Goal: Navigation & Orientation: Find specific page/section

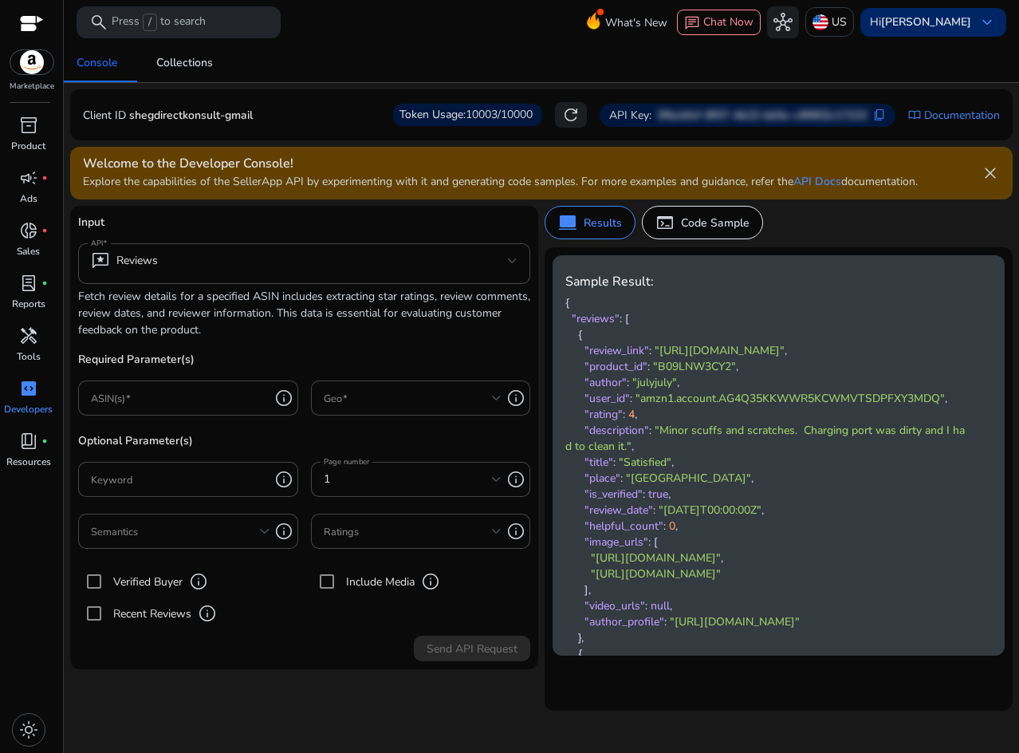
click at [953, 26] on b "[PERSON_NAME]" at bounding box center [926, 21] width 90 height 15
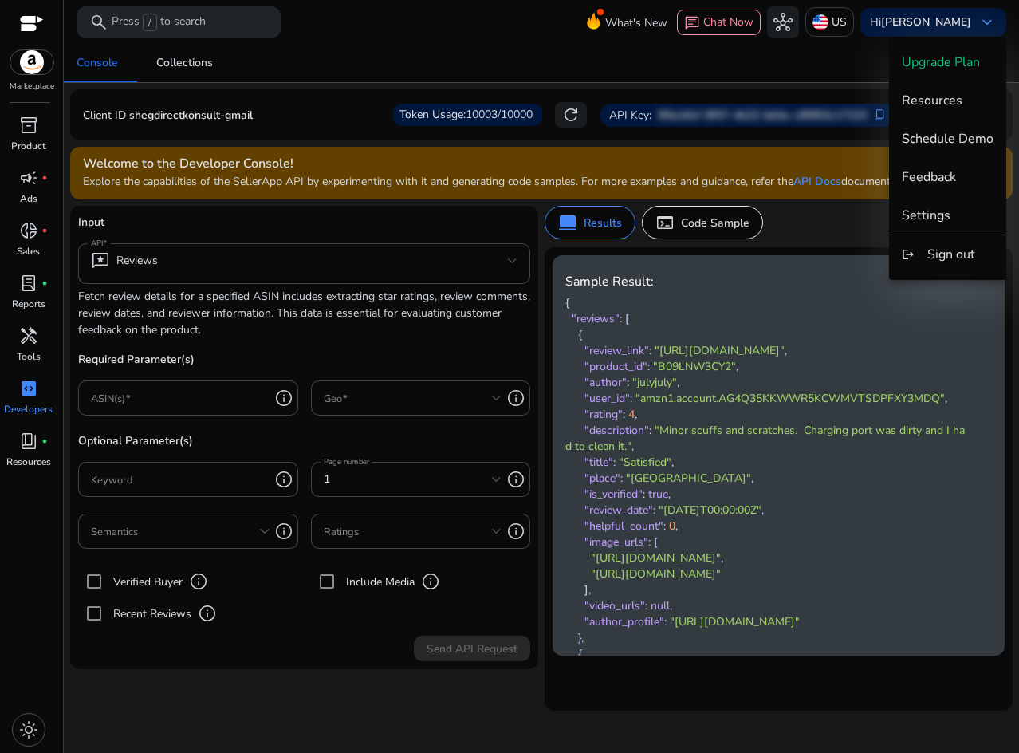
click at [829, 56] on div at bounding box center [509, 376] width 1019 height 753
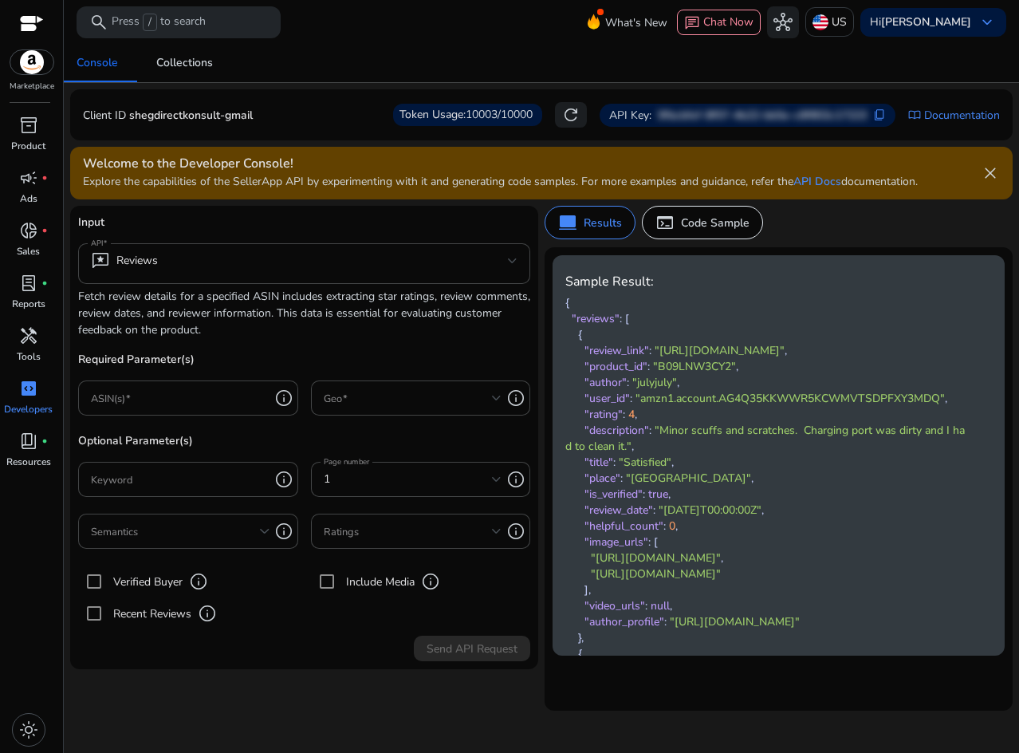
click at [33, 26] on div at bounding box center [32, 25] width 24 height 18
